Goal: Transaction & Acquisition: Purchase product/service

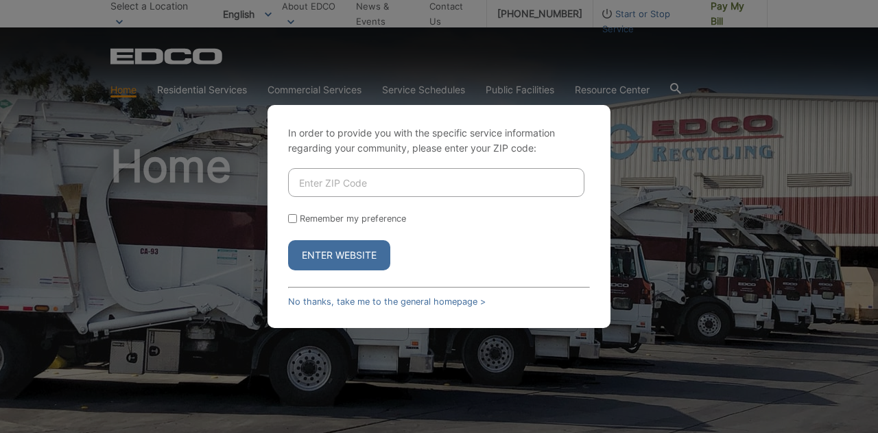
click at [420, 186] on input "Enter ZIP Code" at bounding box center [436, 182] width 296 height 29
type input "91941"
click at [292, 218] on input "Remember my preference" at bounding box center [292, 218] width 9 height 9
checkbox input "true"
click at [308, 252] on button "Enter Website" at bounding box center [339, 255] width 102 height 30
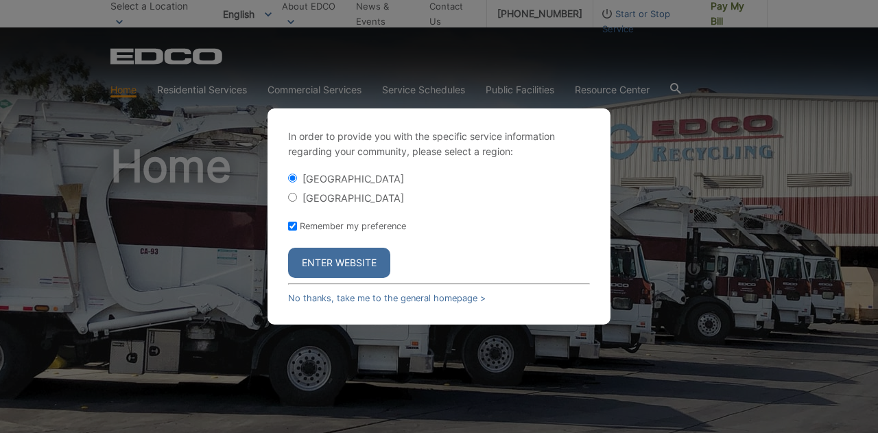
click at [298, 212] on form "La Mesa City La Mesa County Remember my preference Enter Website" at bounding box center [439, 225] width 302 height 106
click at [297, 201] on div "[GEOGRAPHIC_DATA]" at bounding box center [439, 198] width 302 height 14
click at [291, 200] on input "[GEOGRAPHIC_DATA]" at bounding box center [292, 197] width 9 height 9
radio input "true"
click at [332, 264] on button "Enter Website" at bounding box center [339, 263] width 102 height 30
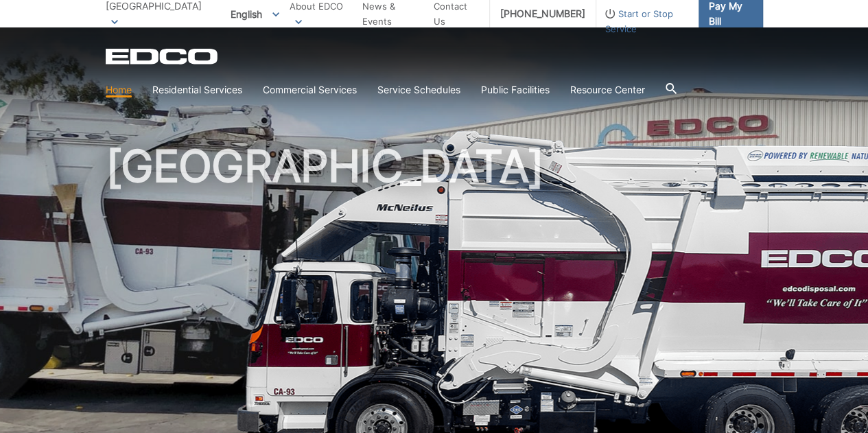
click at [725, 12] on span "Pay My Bill" at bounding box center [730, 14] width 43 height 30
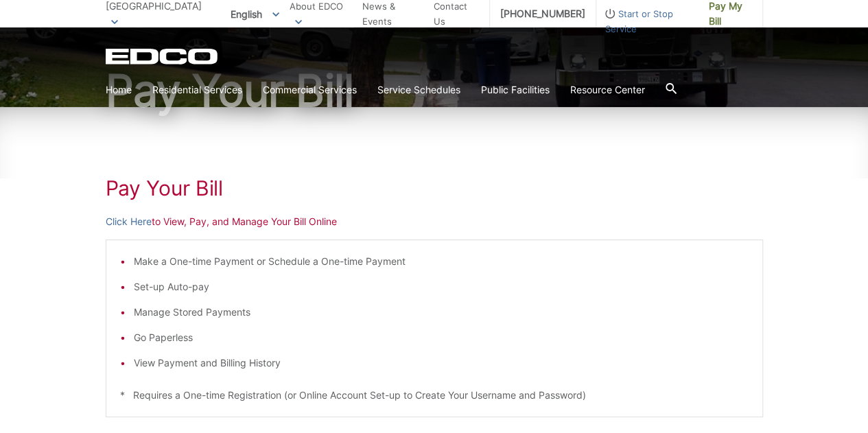
scroll to position [137, 0]
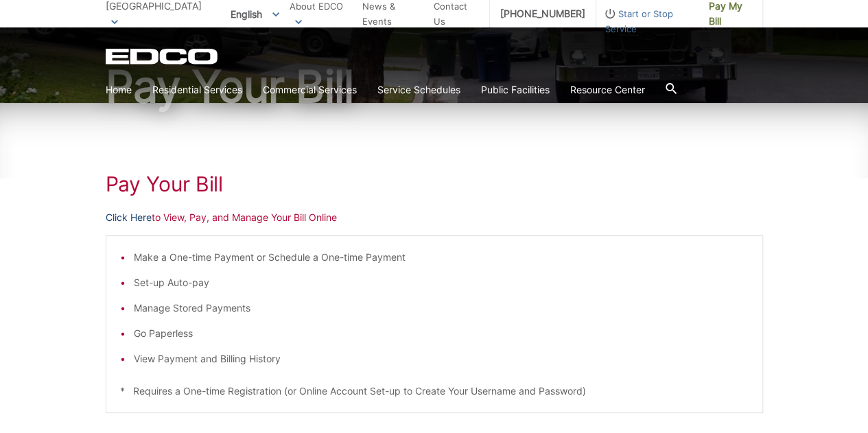
click at [143, 215] on link "Click Here" at bounding box center [129, 217] width 46 height 15
